Goal: Answer question/provide support

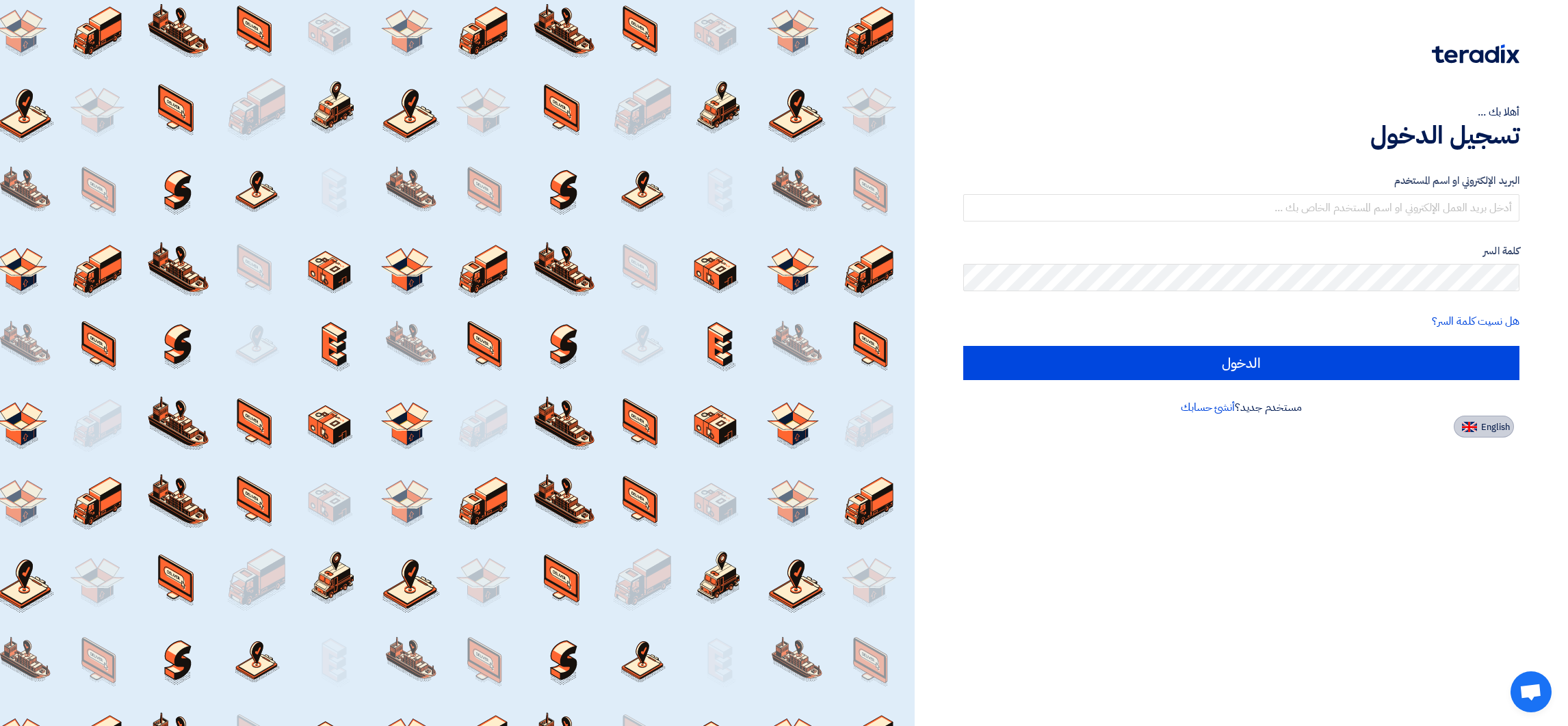
click at [1044, 429] on span "English" at bounding box center [1495, 427] width 28 height 10
type input "Sign in"
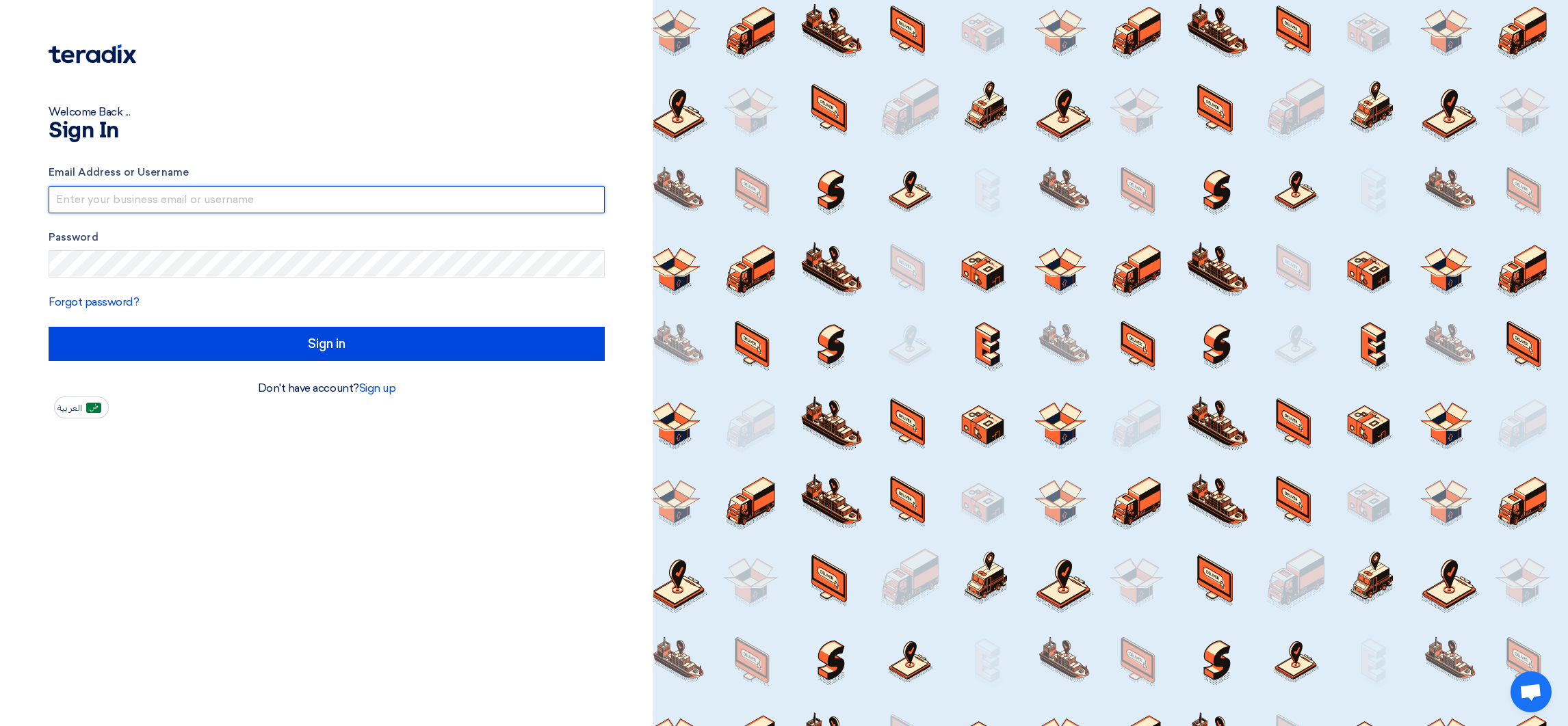
click at [108, 196] on input "text" at bounding box center [326, 199] width 556 height 28
drag, startPoint x: 208, startPoint y: 199, endPoint x: 325, endPoint y: 190, distance: 117.3
click at [325, 190] on input "[EMAIL_ADDRESS]@00" at bounding box center [326, 199] width 556 height 28
type input "[EMAIL_ADDRESS][DOMAIN_NAME]"
click at [465, 325] on form "Email Address or Username [EMAIL_ADDRESS][DOMAIN_NAME] Password Forgot password…" at bounding box center [326, 263] width 556 height 196
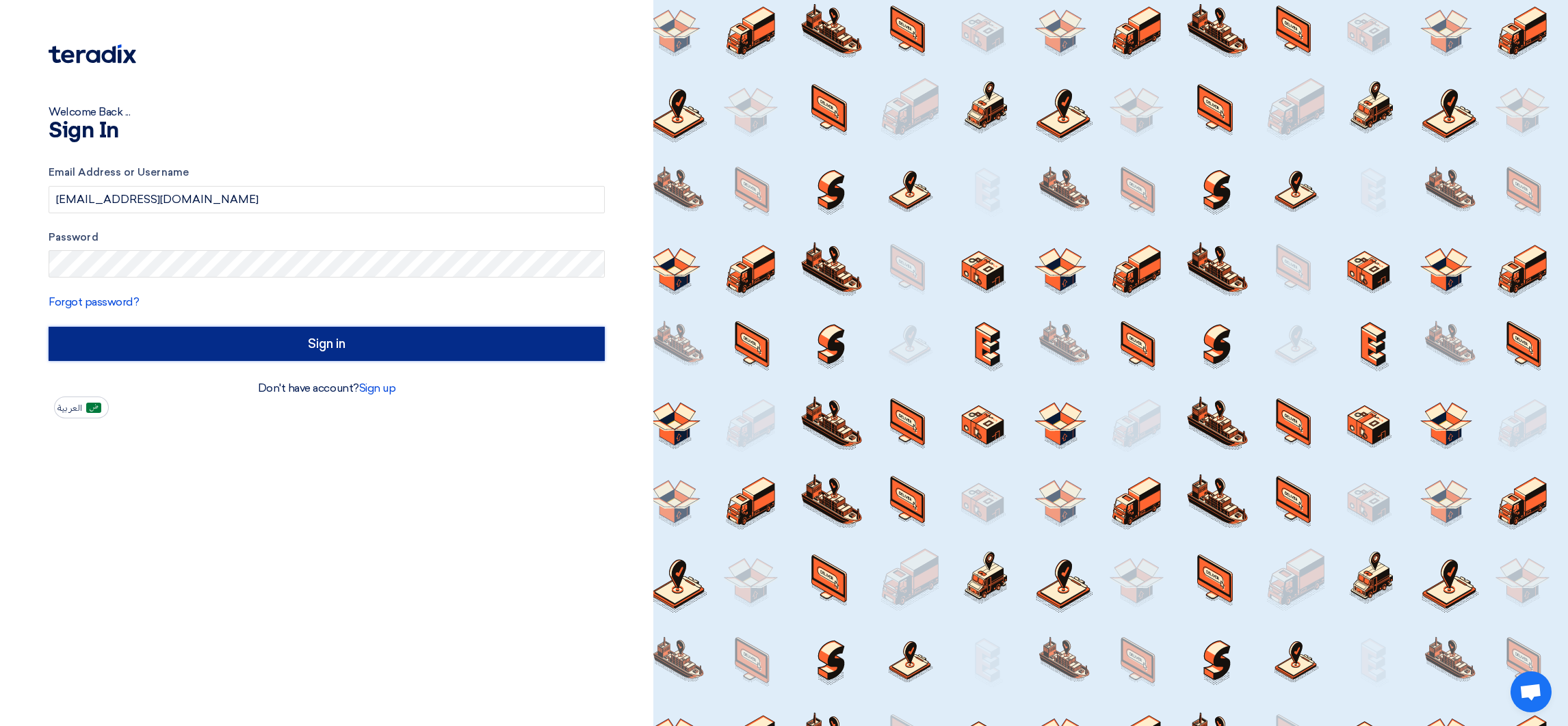
click at [470, 338] on input "Sign in" at bounding box center [326, 344] width 556 height 34
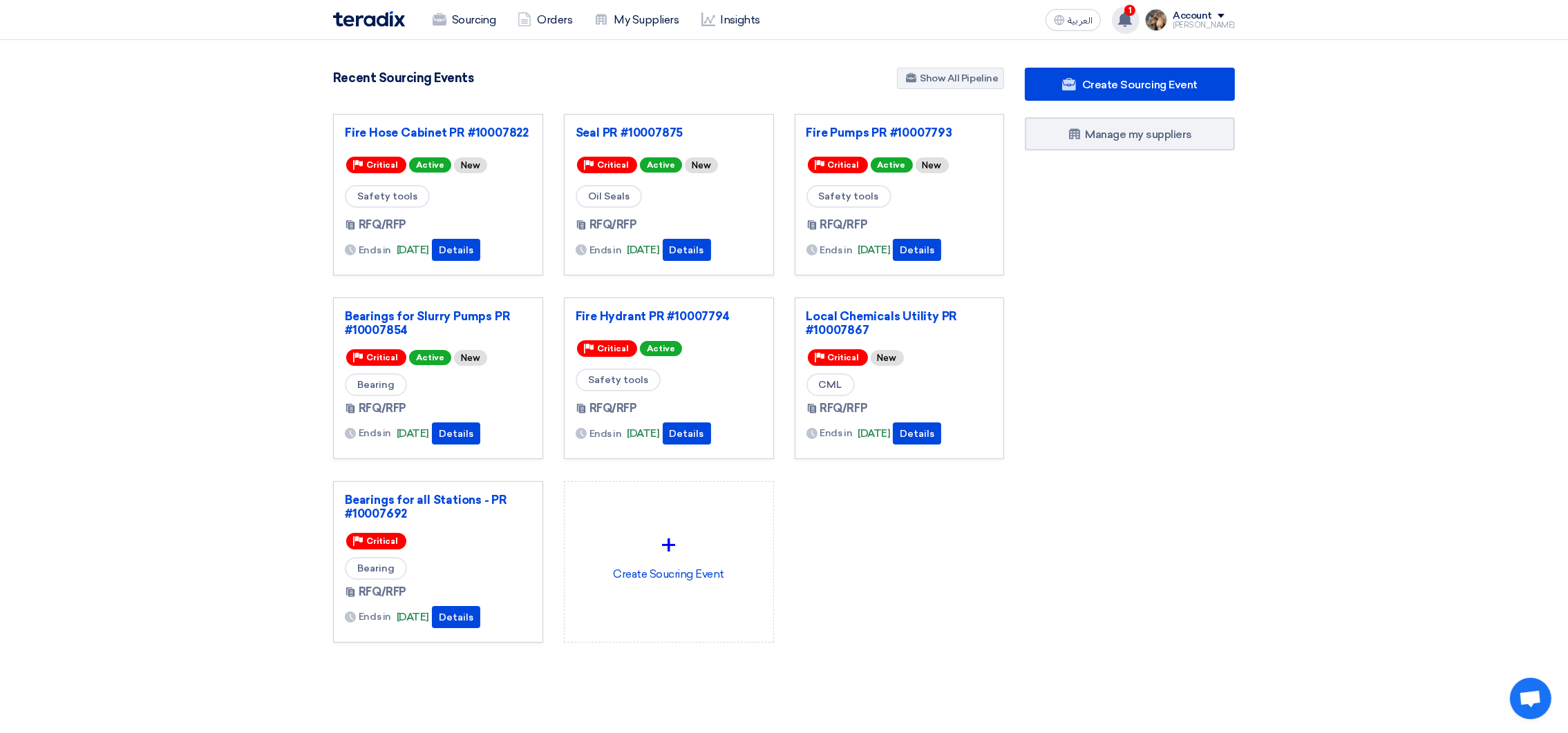
click at [1055, 23] on use at bounding box center [1125, 20] width 14 height 15
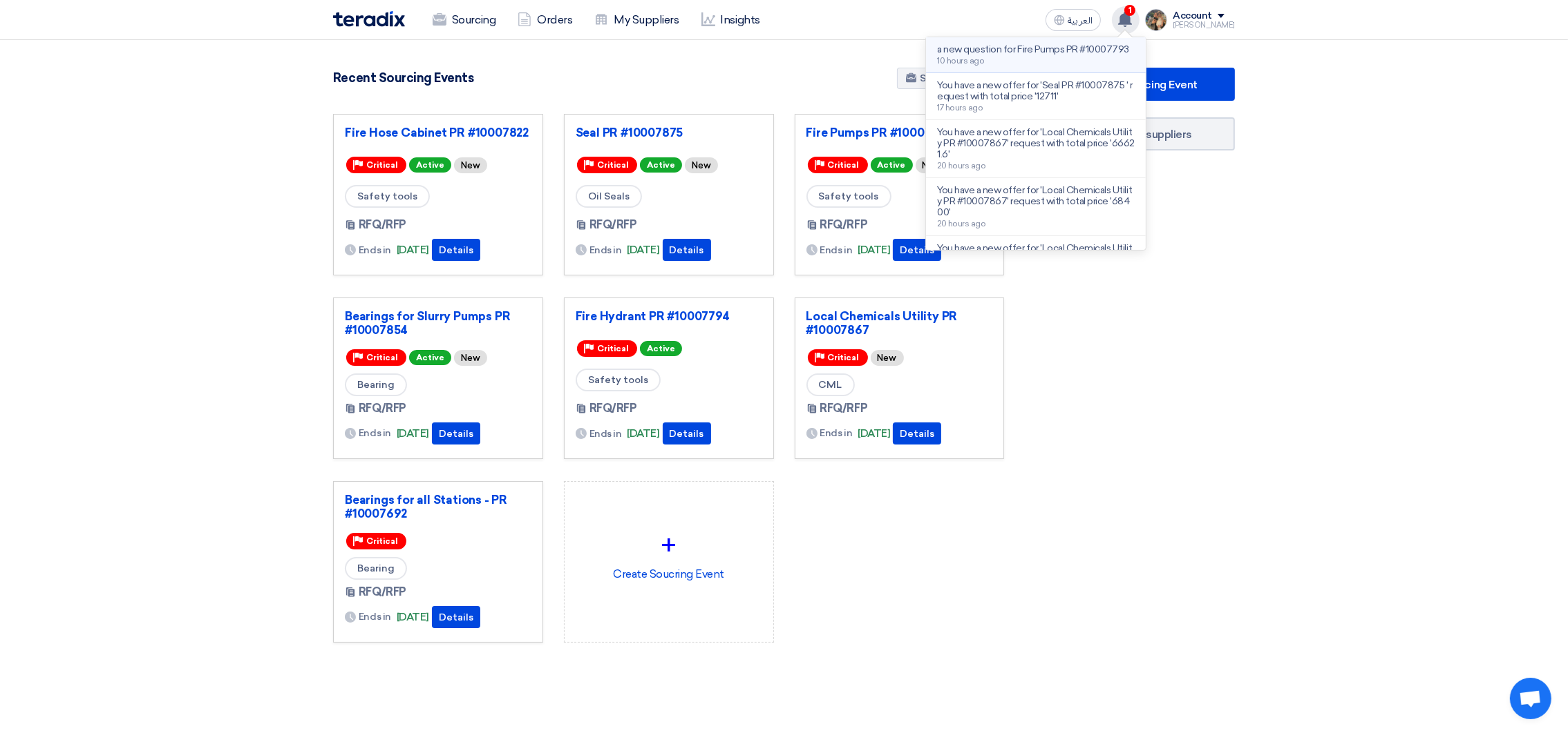
click at [1038, 66] on div "a new question for Fire Pumps PR #10007793 10 hours ago" at bounding box center [1033, 55] width 192 height 21
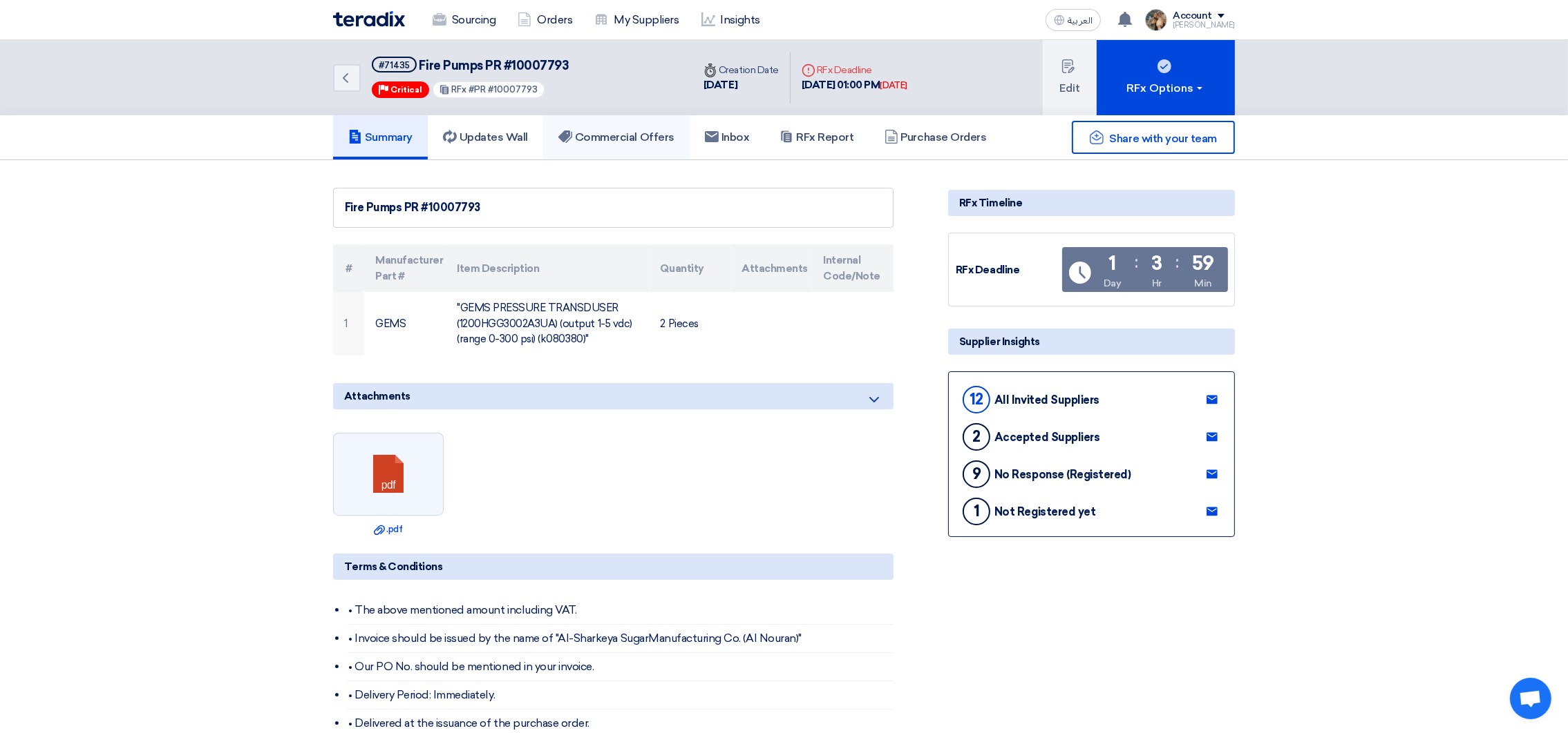
click at [628, 140] on h5 "Commercial Offers" at bounding box center [616, 137] width 116 height 14
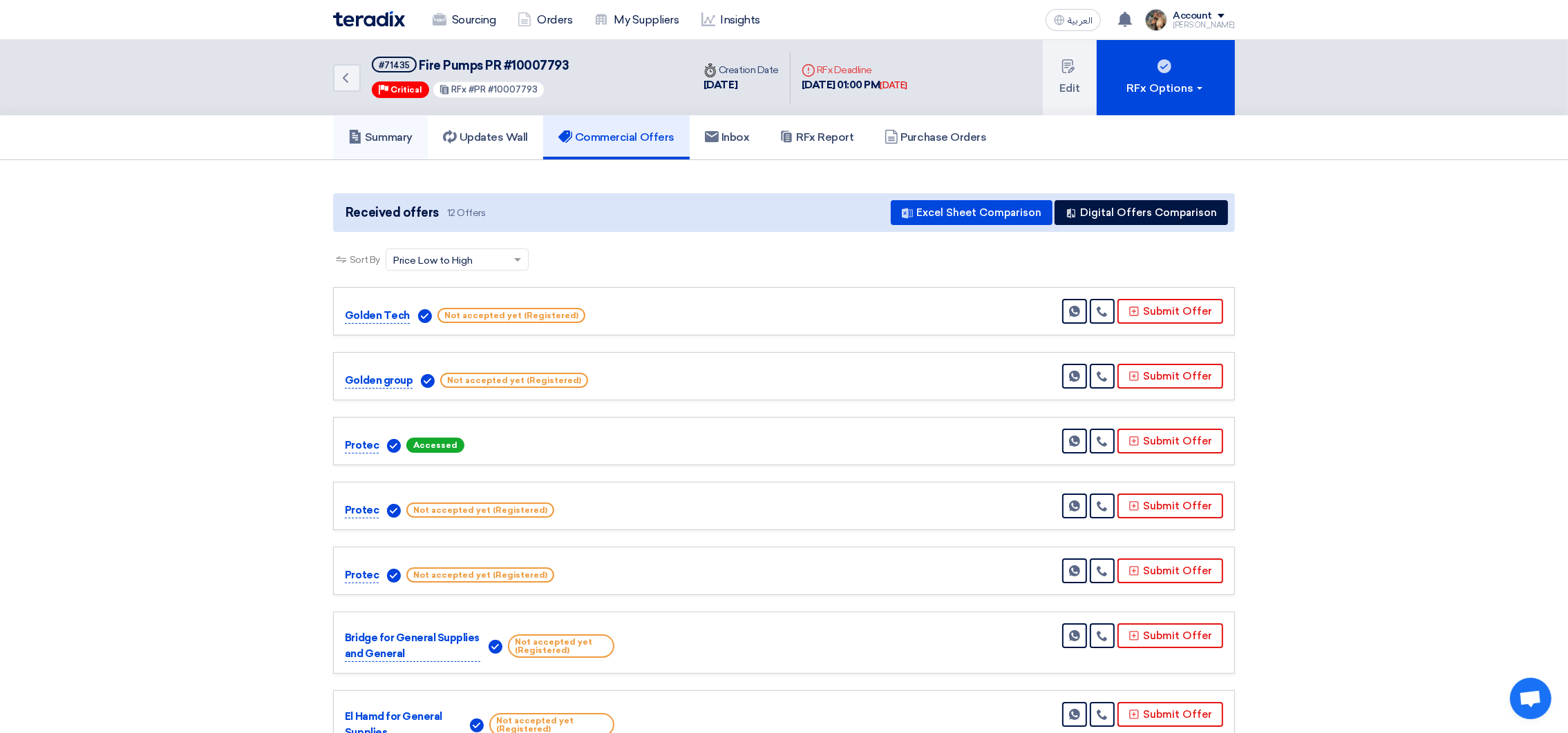
click at [388, 143] on link "Summary" at bounding box center [380, 137] width 94 height 44
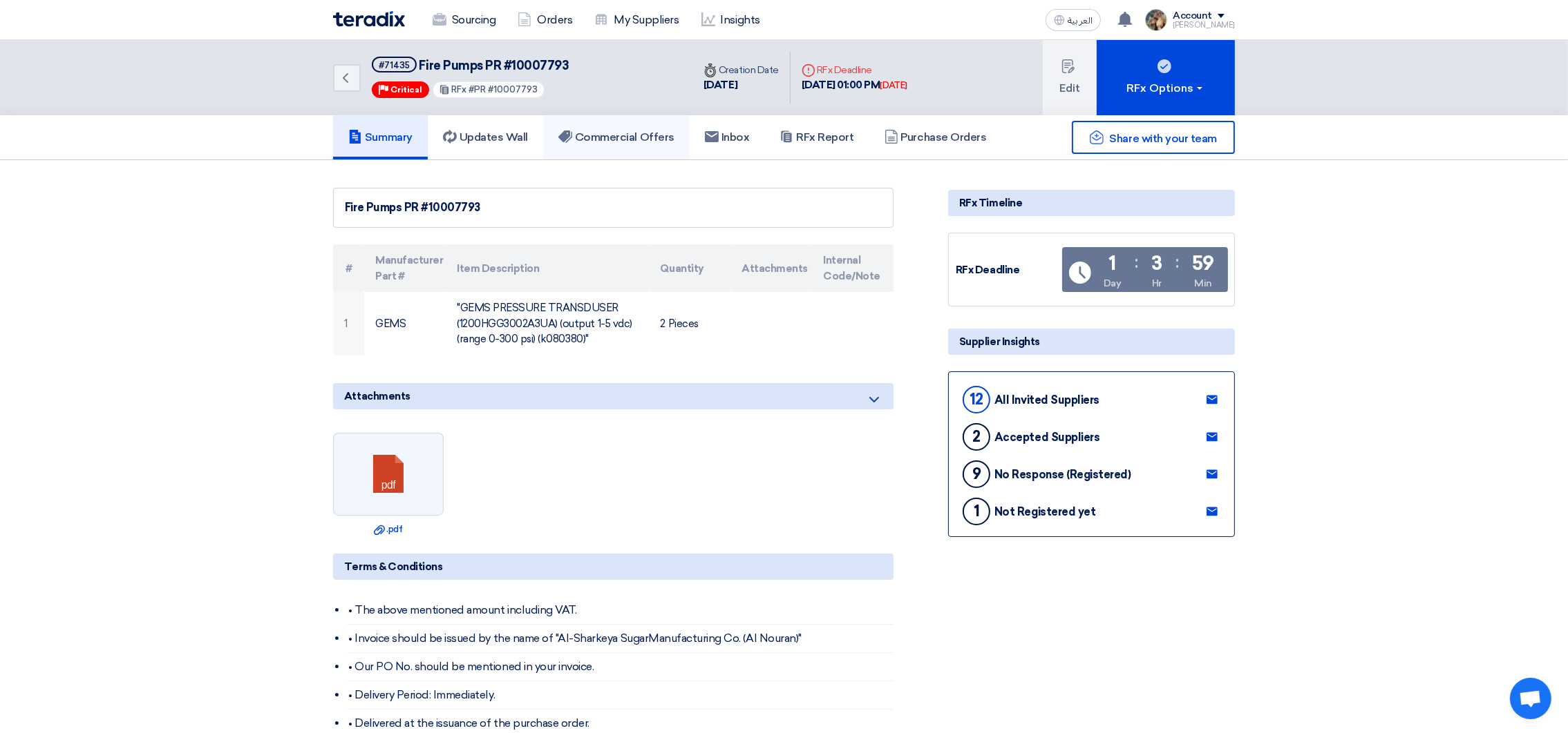
click at [567, 131] on use at bounding box center [565, 136] width 14 height 12
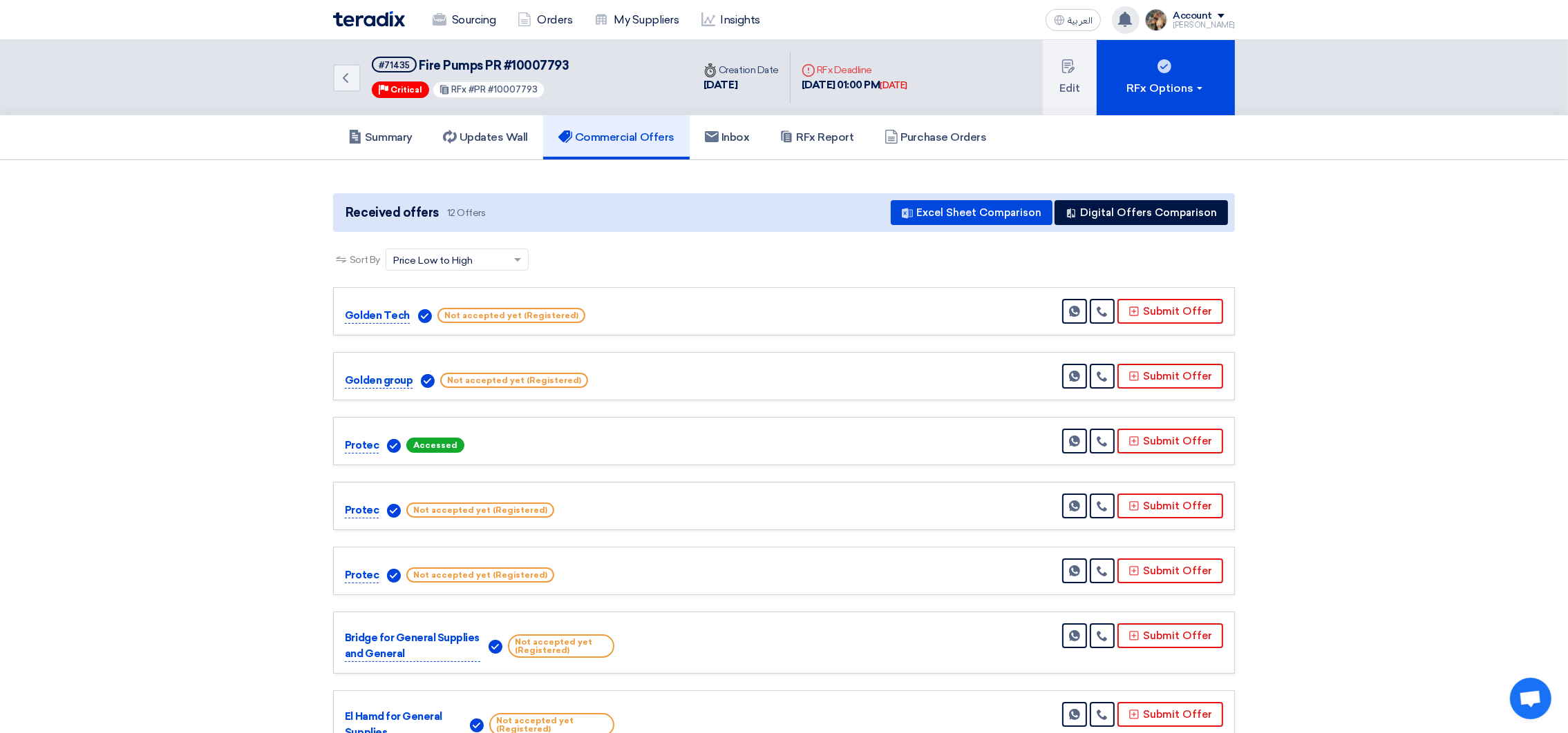
click at [1055, 29] on div "a new question for Fire Pumps PR #10007793 10 hours ago You have a new offer fo…" at bounding box center [1125, 20] width 28 height 28
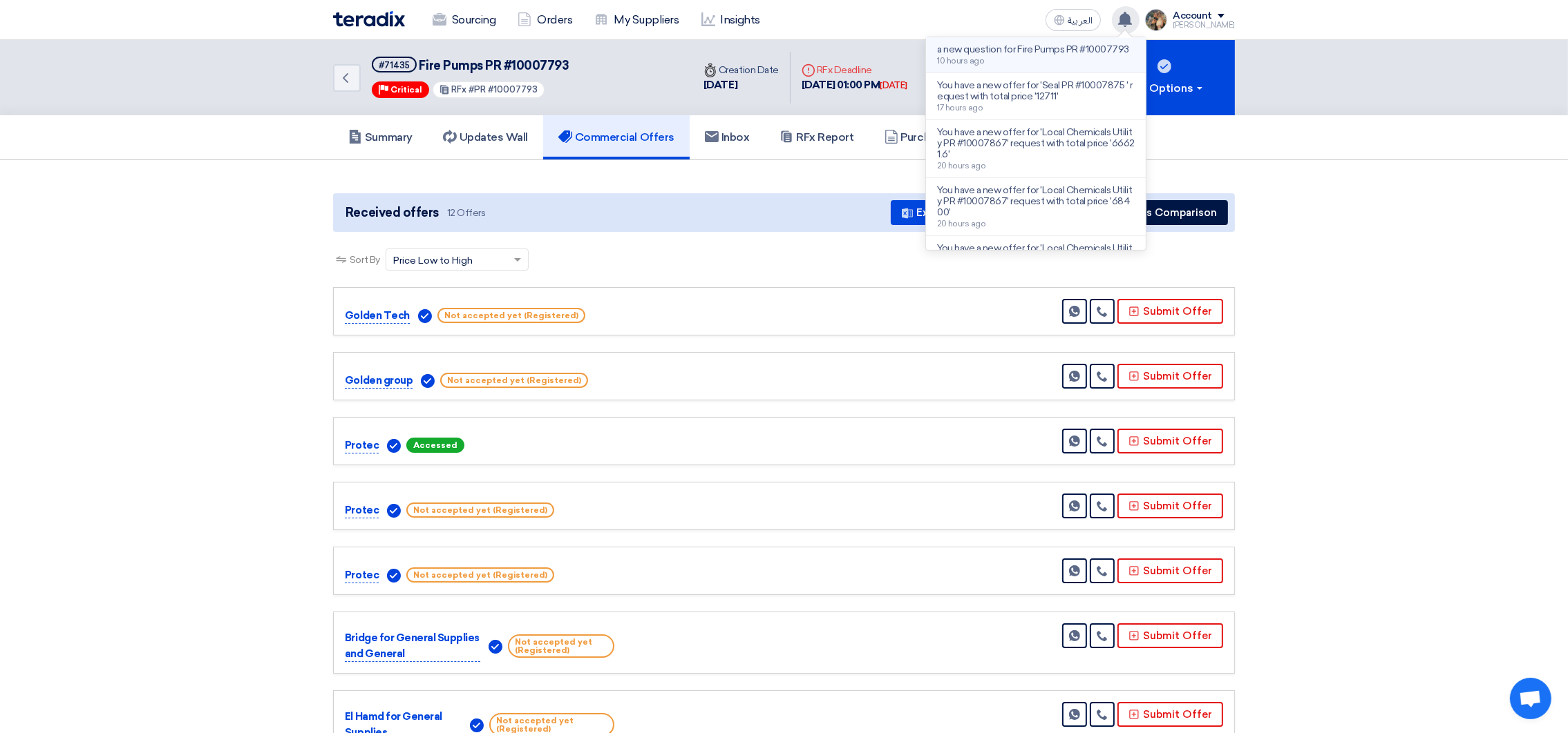
click at [1055, 66] on div "a new question for Fire Pumps PR #10007793 10 hours ago" at bounding box center [1033, 55] width 192 height 21
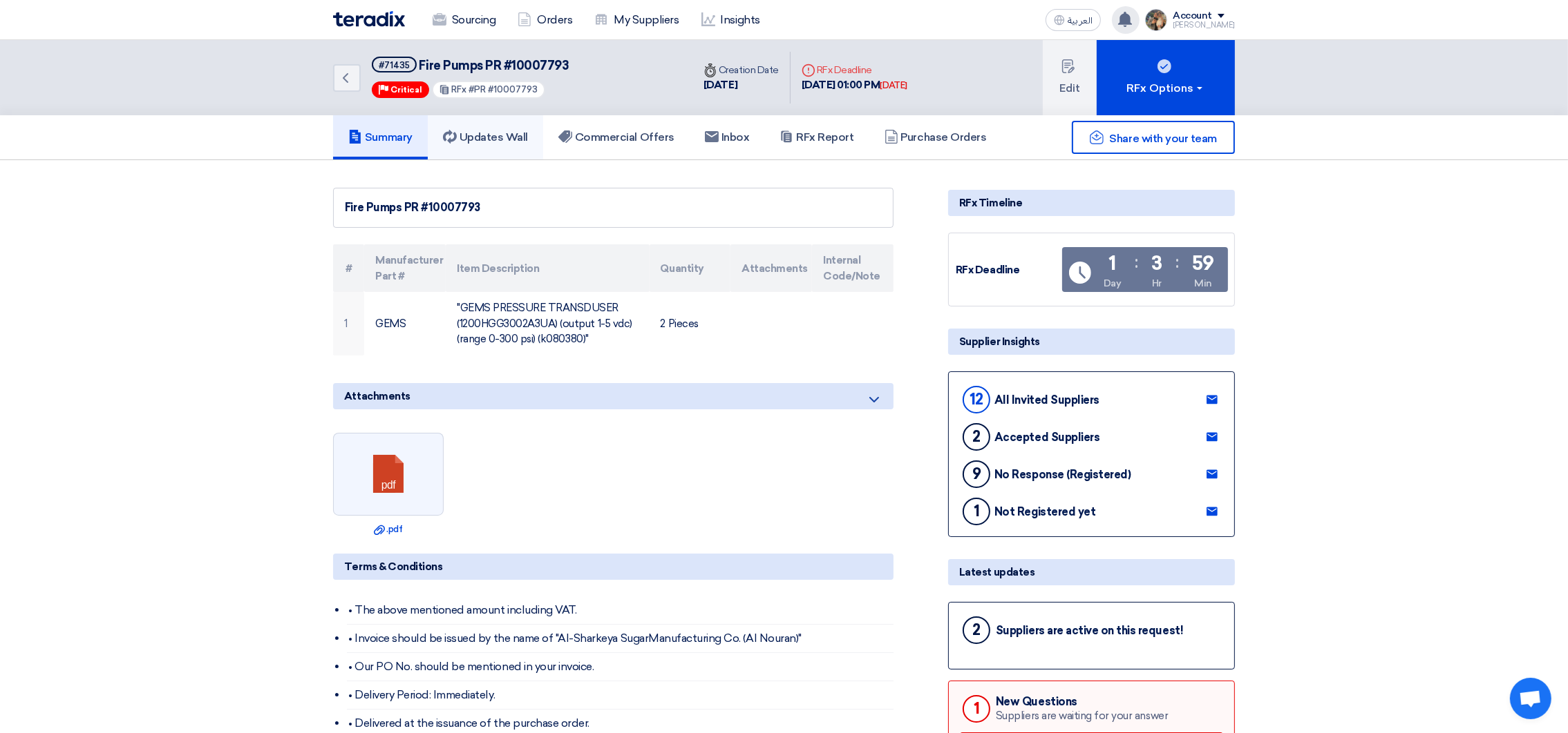
click at [486, 144] on link "Updates Wall" at bounding box center [485, 137] width 115 height 44
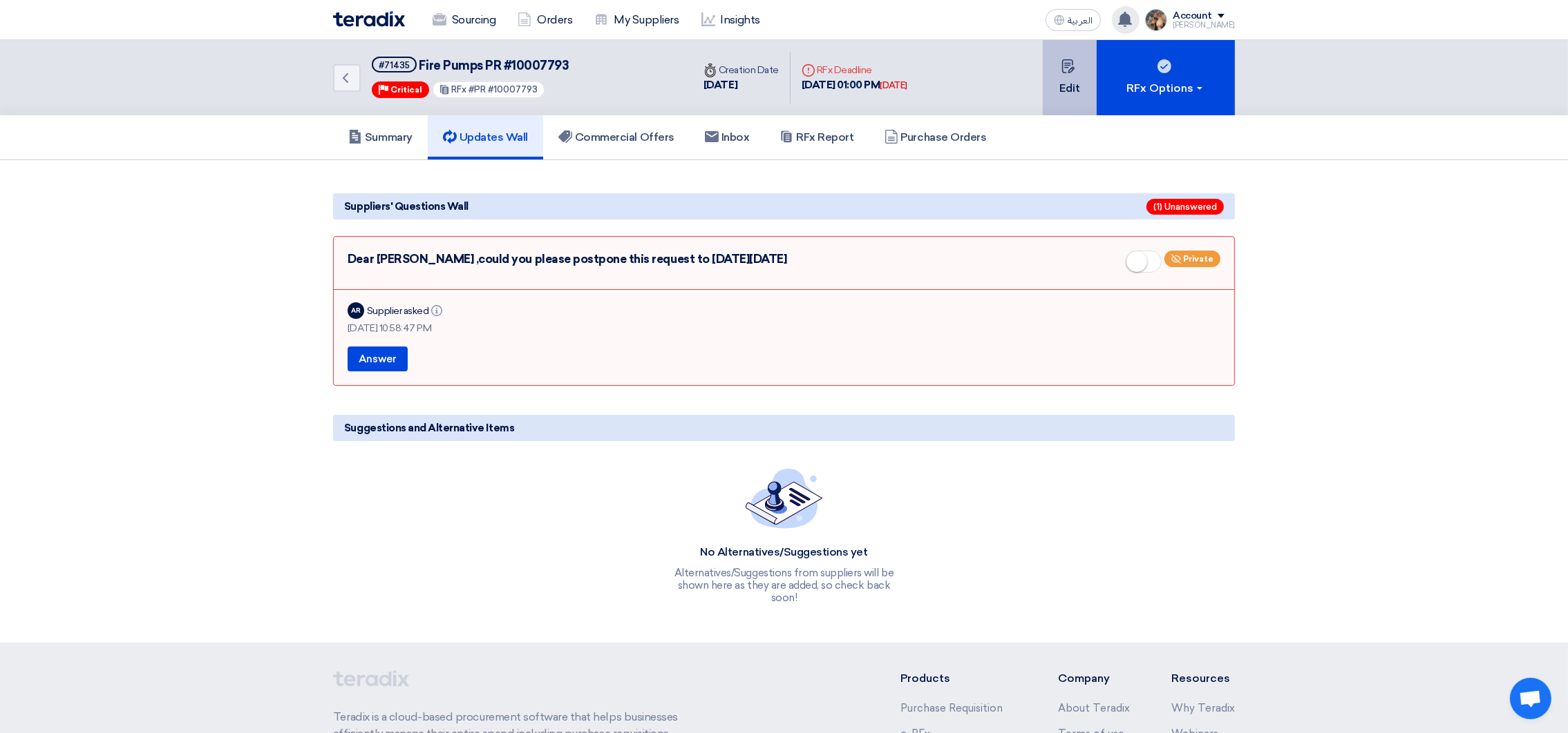
click at [1051, 94] on button "Edit" at bounding box center [1069, 78] width 54 height 75
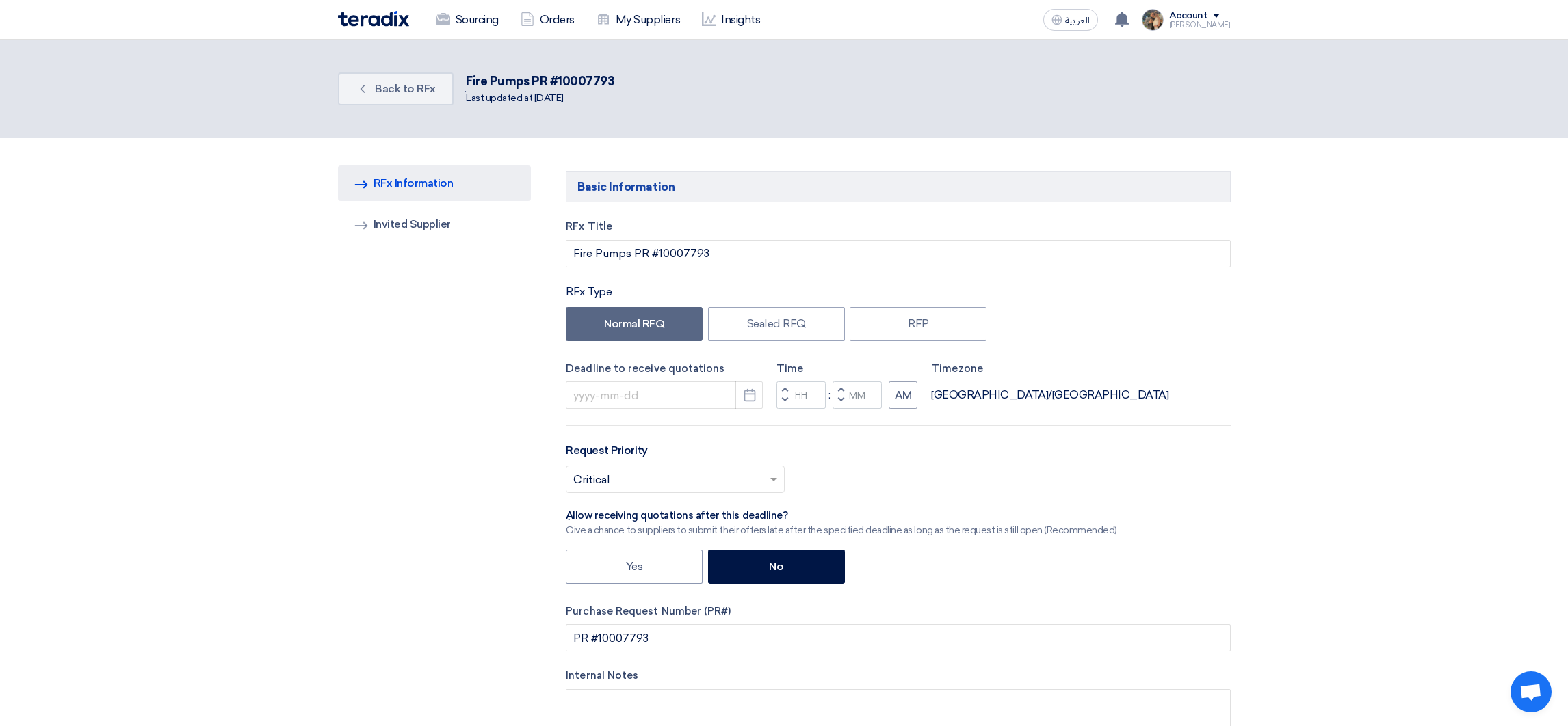
type input "[DATE]"
type input "01"
type input "00"
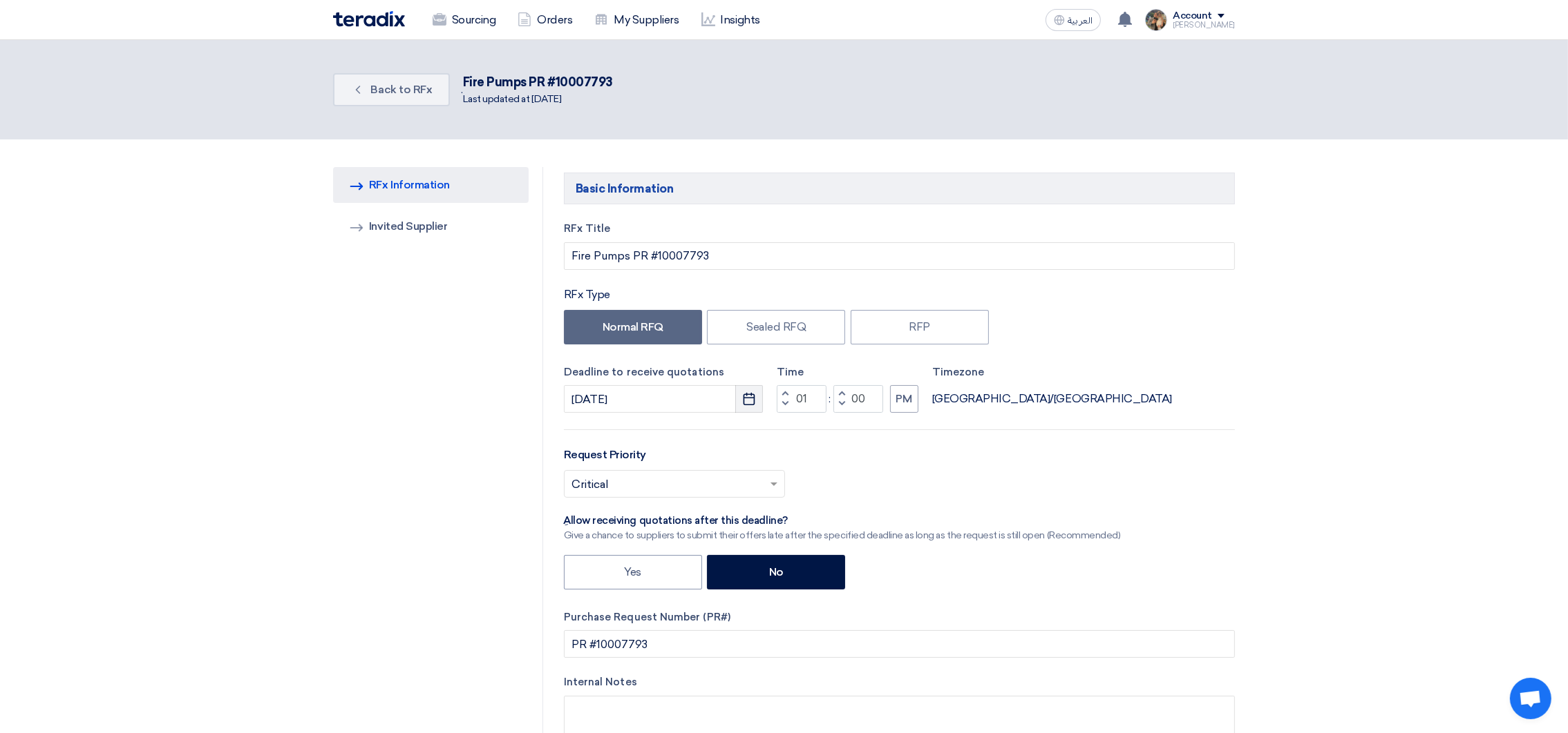
click at [753, 404] on use "button" at bounding box center [749, 399] width 12 height 12
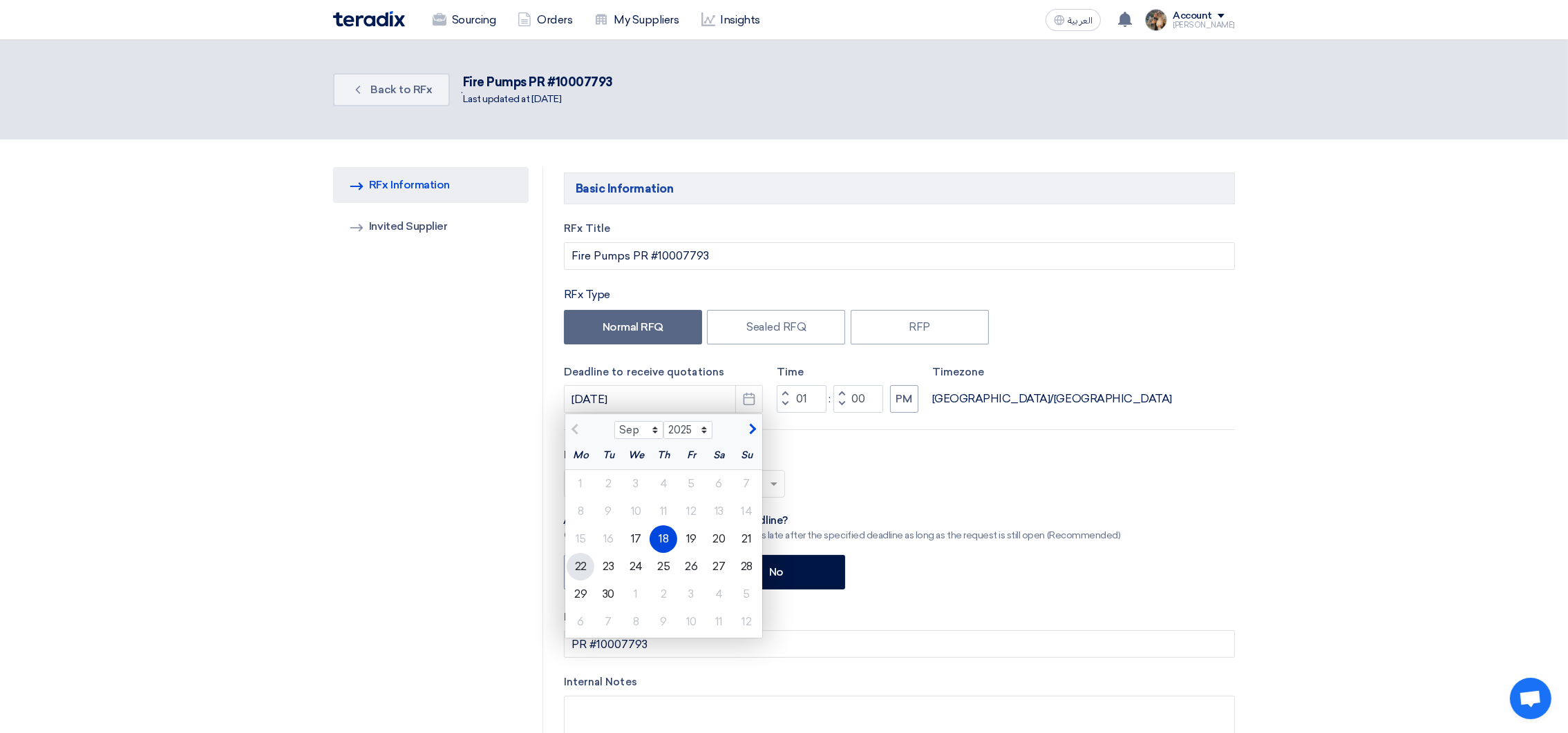
click at [579, 488] on div "22" at bounding box center [580, 566] width 28 height 28
type input "[DATE]"
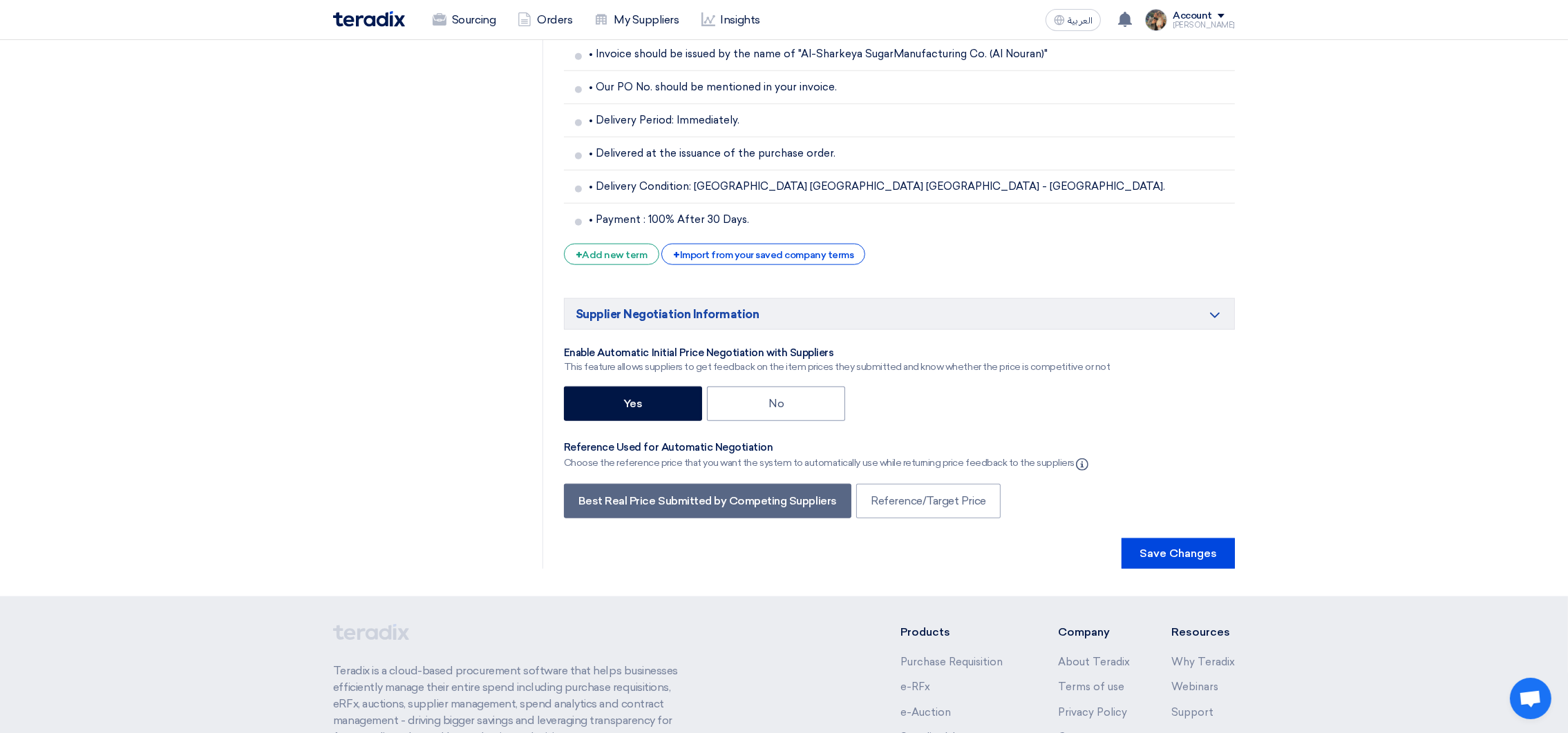
scroll to position [2491, 0]
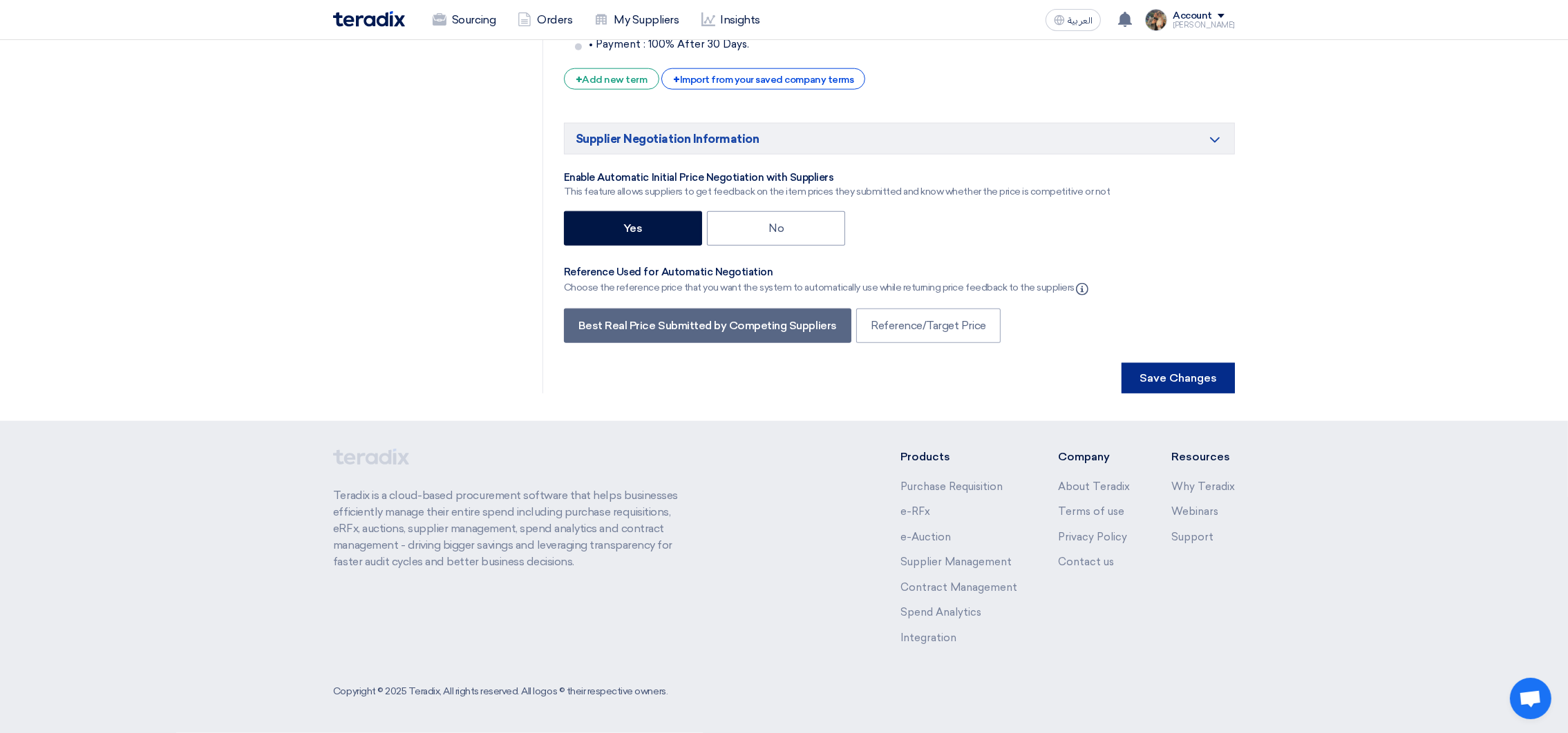
click at [1055, 379] on button "Save Changes" at bounding box center [1178, 379] width 113 height 30
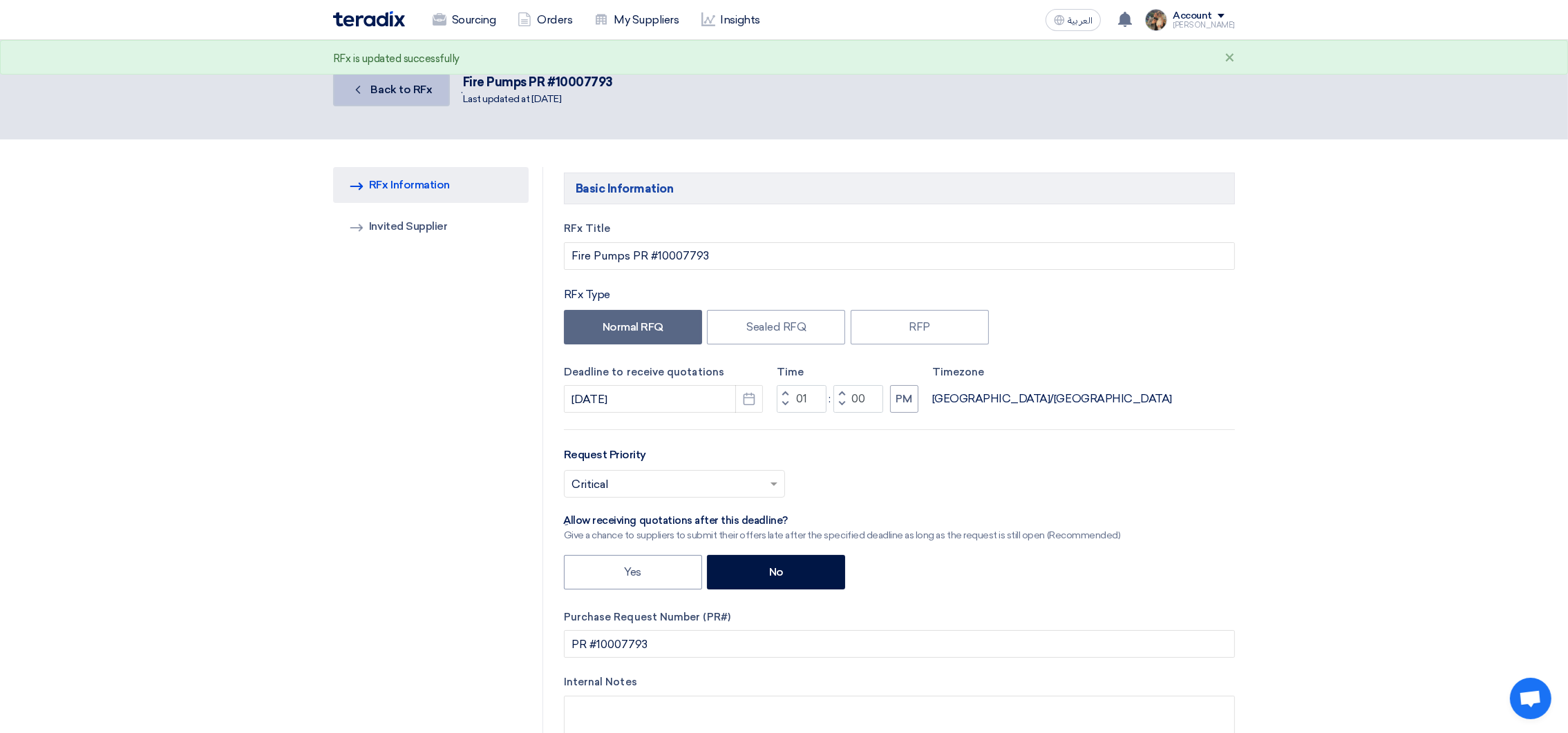
click at [392, 92] on span "Back to RFx" at bounding box center [401, 89] width 61 height 13
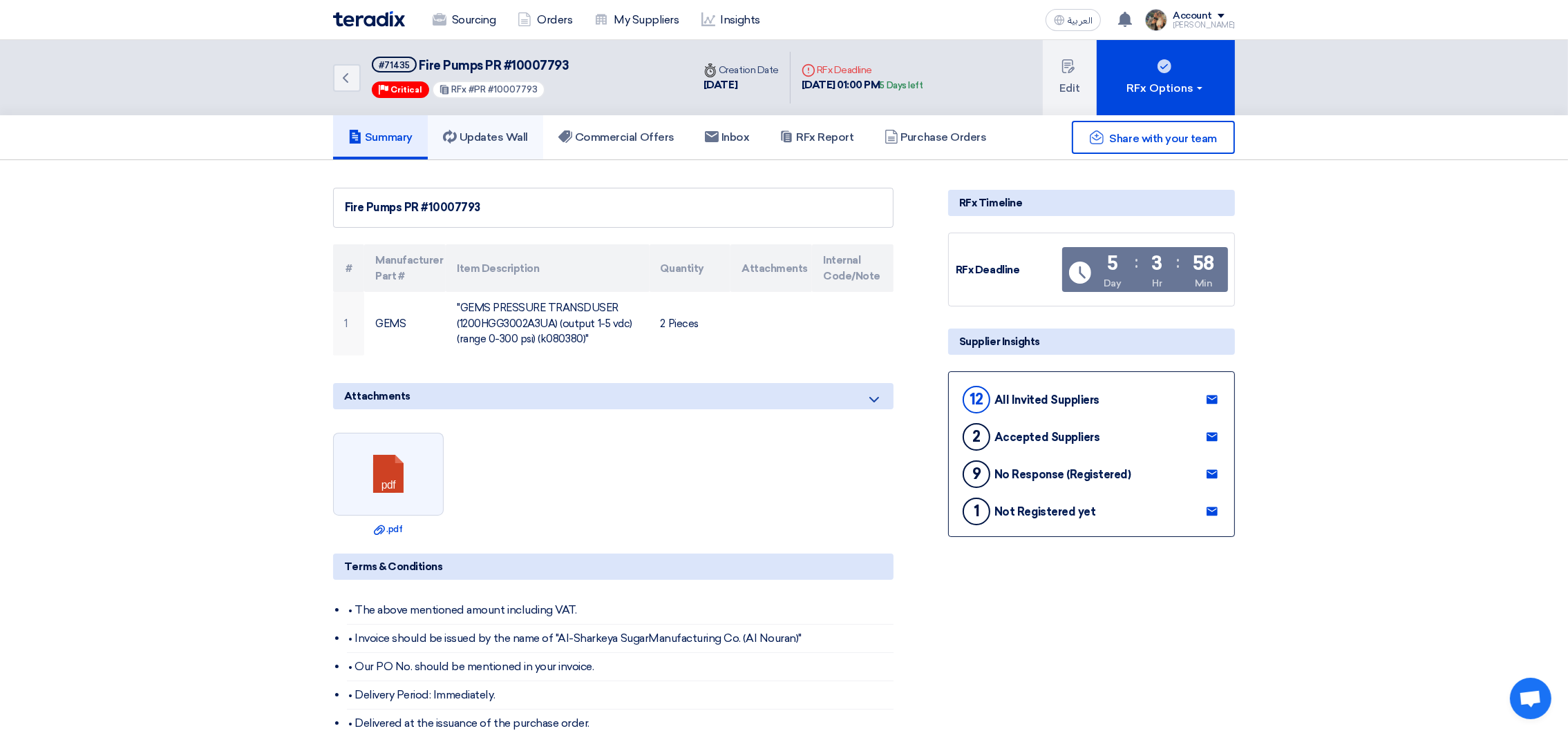
click at [478, 135] on h5 "Updates Wall" at bounding box center [485, 137] width 85 height 14
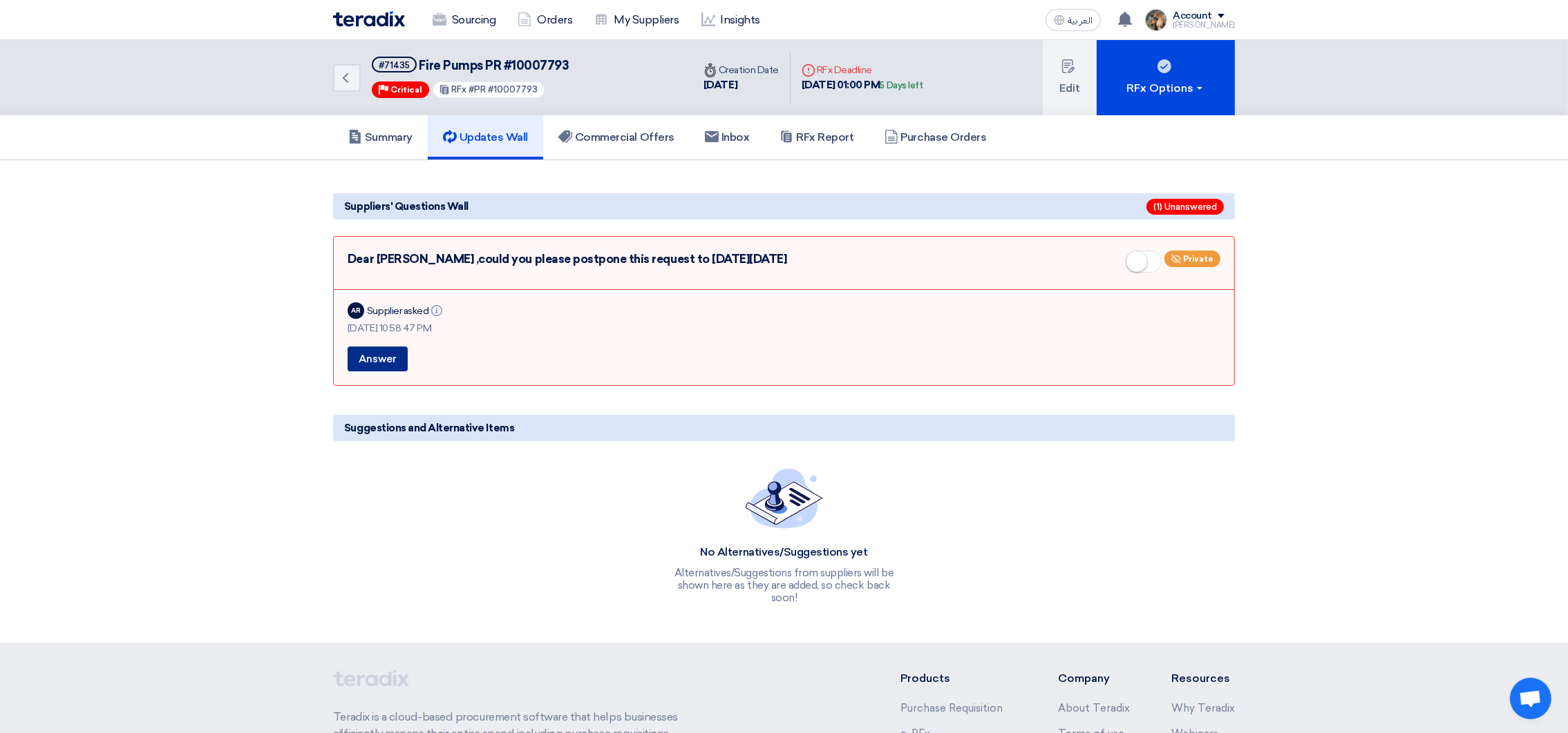
click at [385, 354] on button "Answer" at bounding box center [378, 359] width 60 height 25
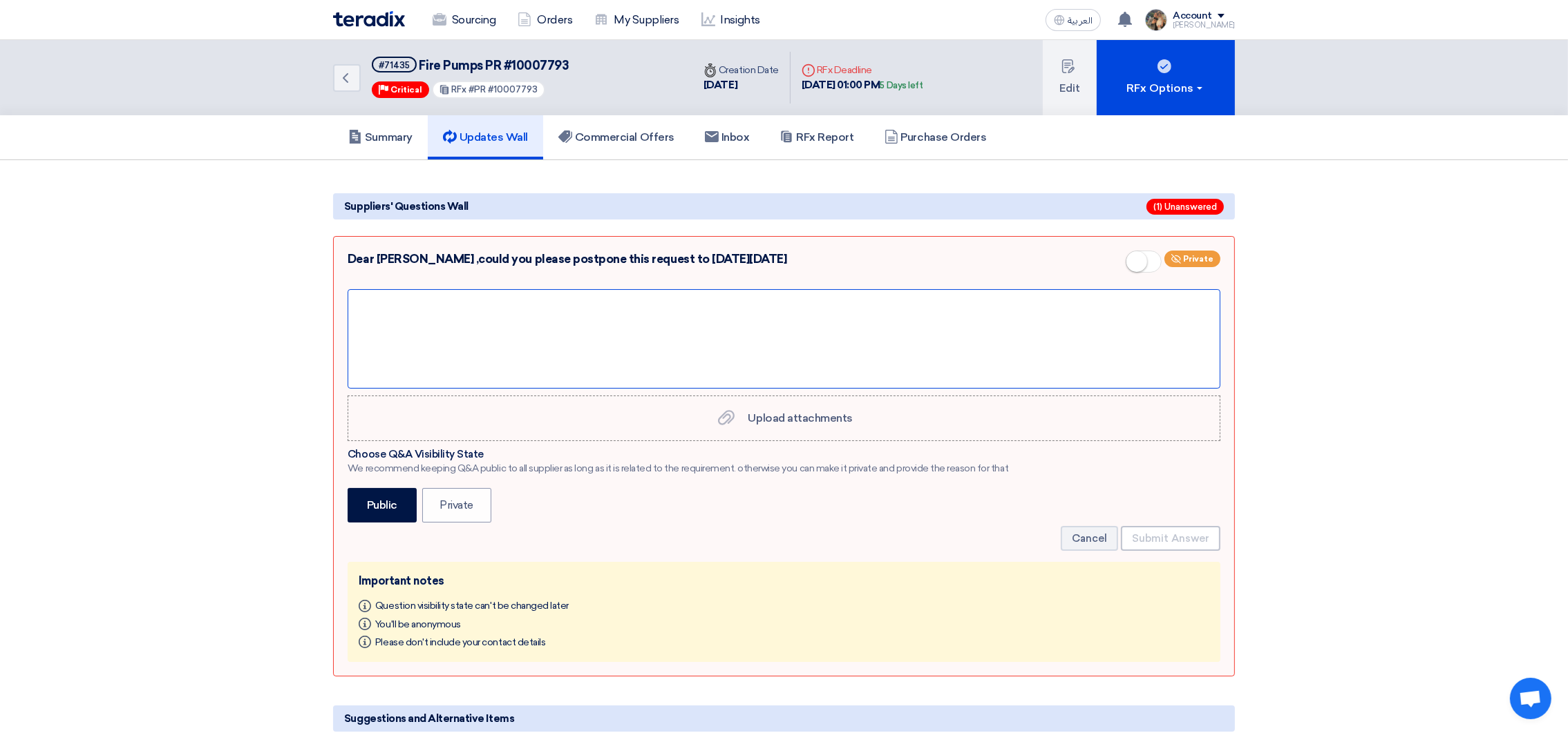
click at [582, 313] on div at bounding box center [784, 339] width 872 height 100
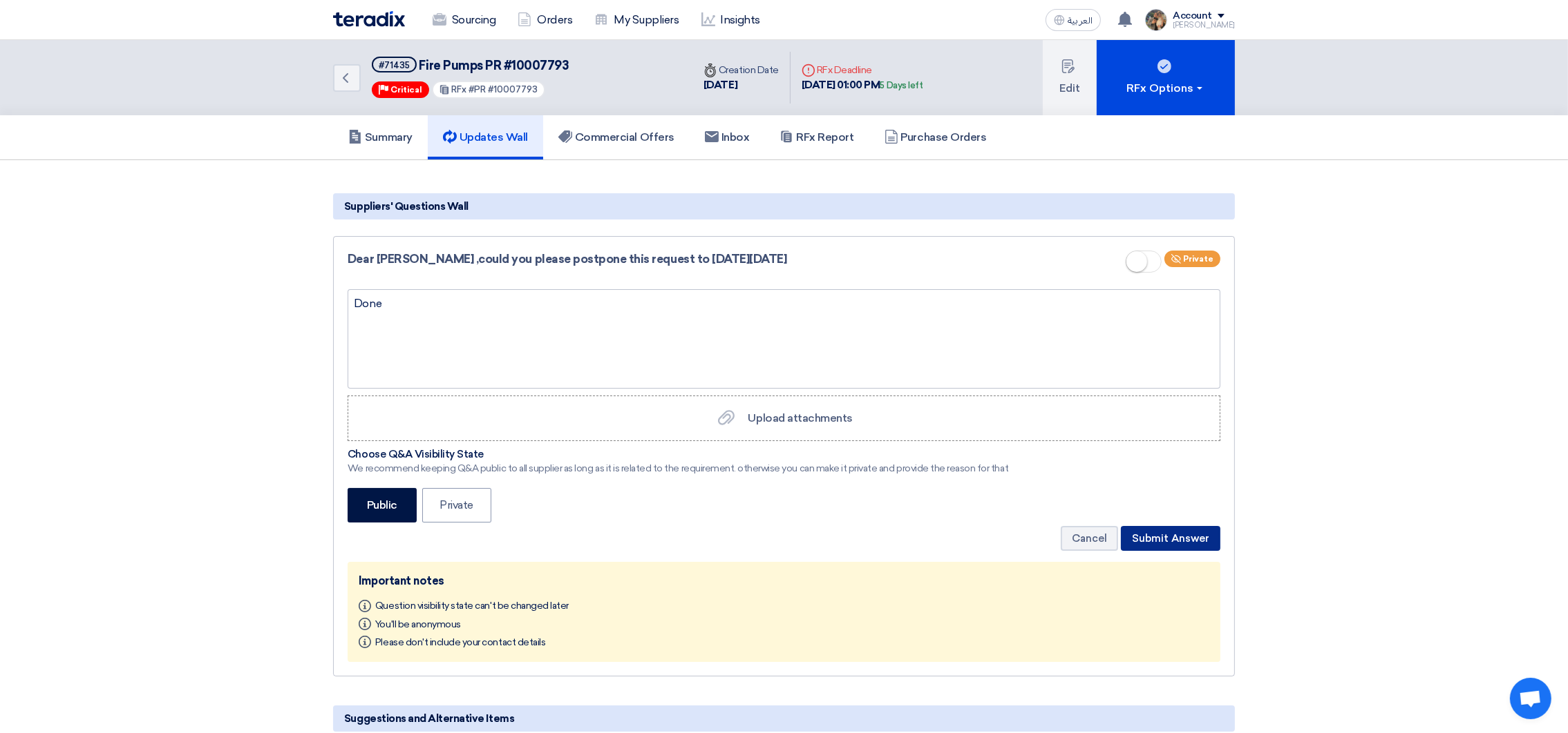
click at [1055, 488] on button "Submit Answer" at bounding box center [1170, 538] width 100 height 25
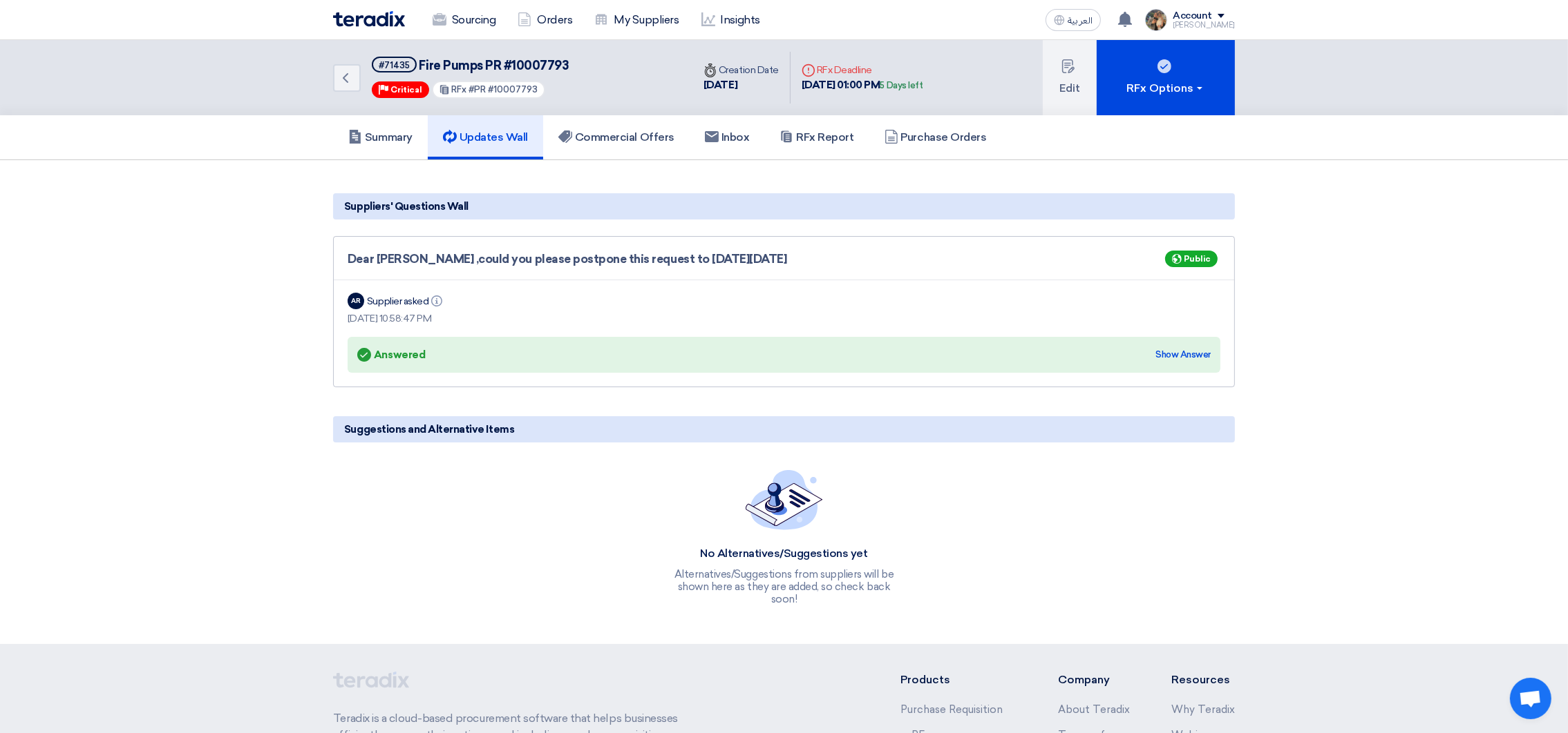
click at [349, 26] on div "Sourcing Orders My Suppliers Insights" at bounding box center [603, 20] width 541 height 30
click at [350, 20] on img at bounding box center [368, 19] width 72 height 16
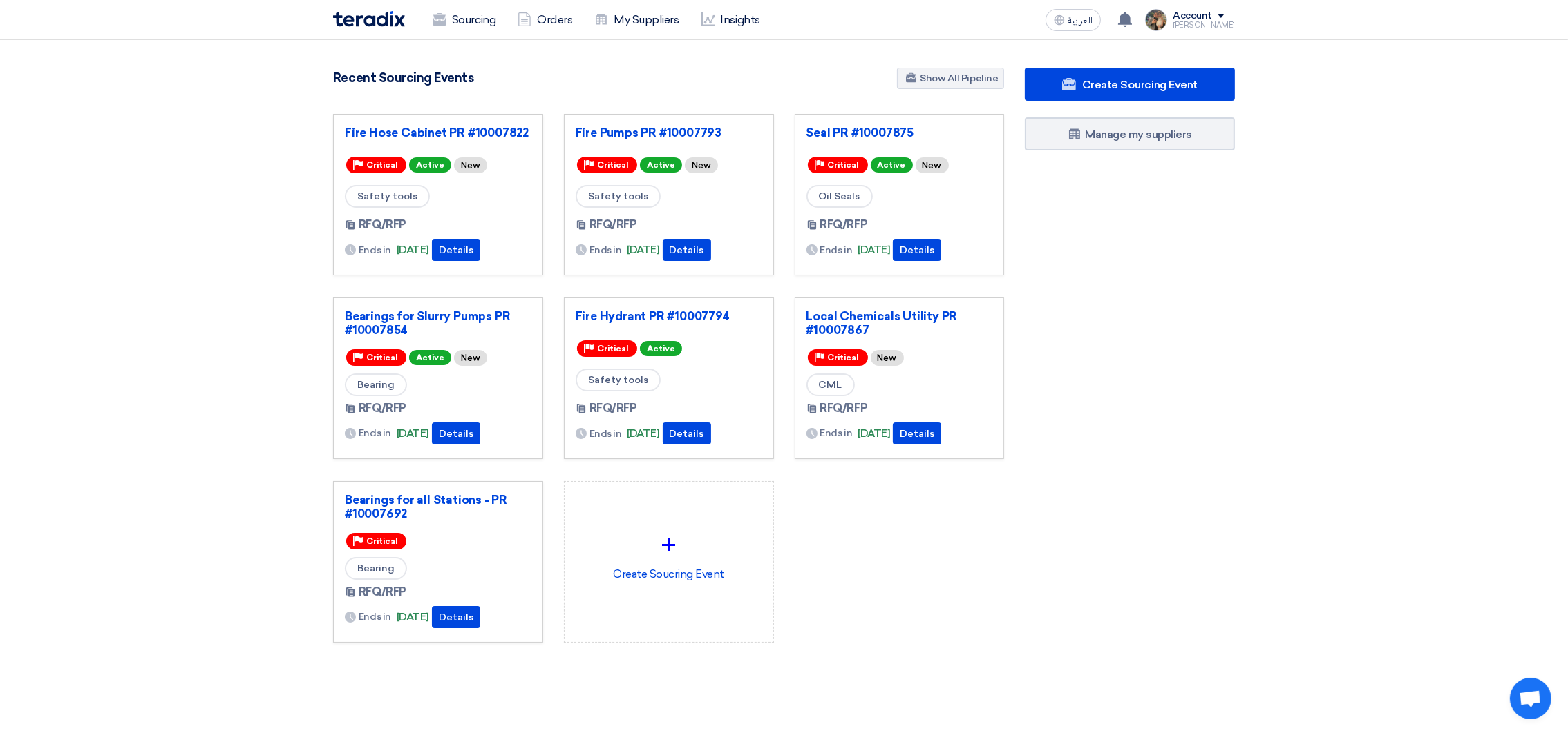
click at [1055, 465] on div "Create Sourcing Event Manage my suppliers" at bounding box center [1130, 383] width 231 height 630
click at [1055, 284] on div "Create Sourcing Event Manage my suppliers" at bounding box center [1130, 383] width 231 height 630
